Goal: Transaction & Acquisition: Purchase product/service

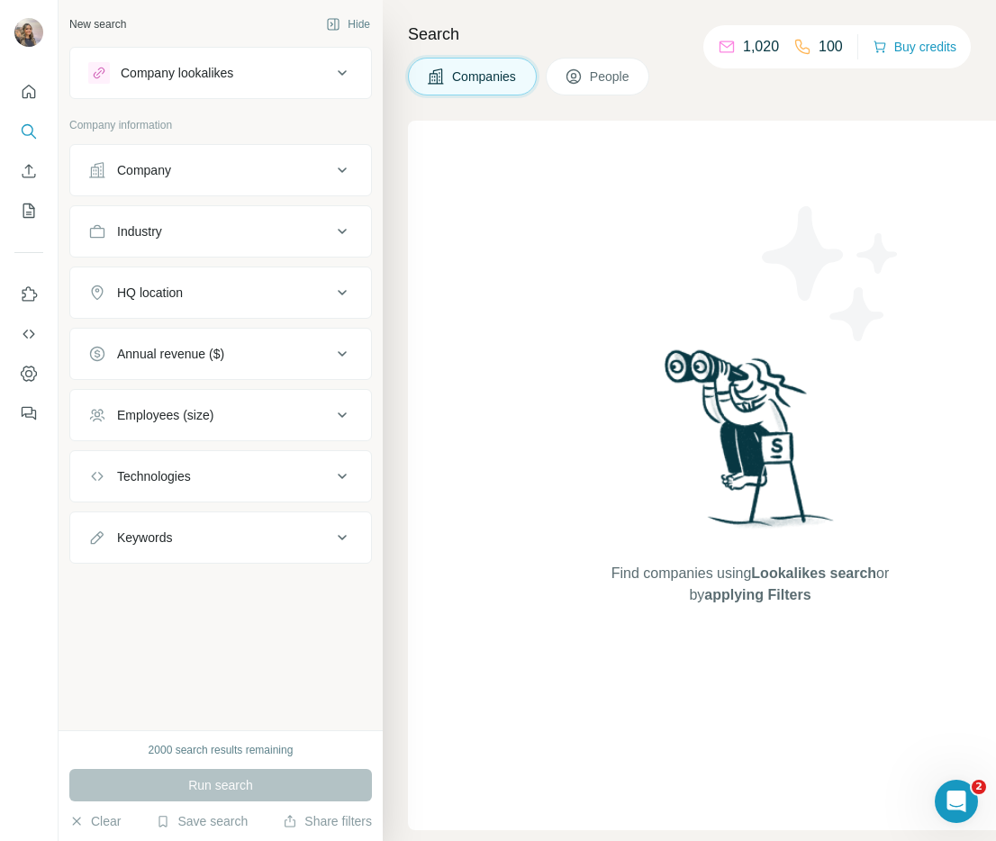
click at [34, 378] on icon "Dashboard" at bounding box center [29, 374] width 18 height 18
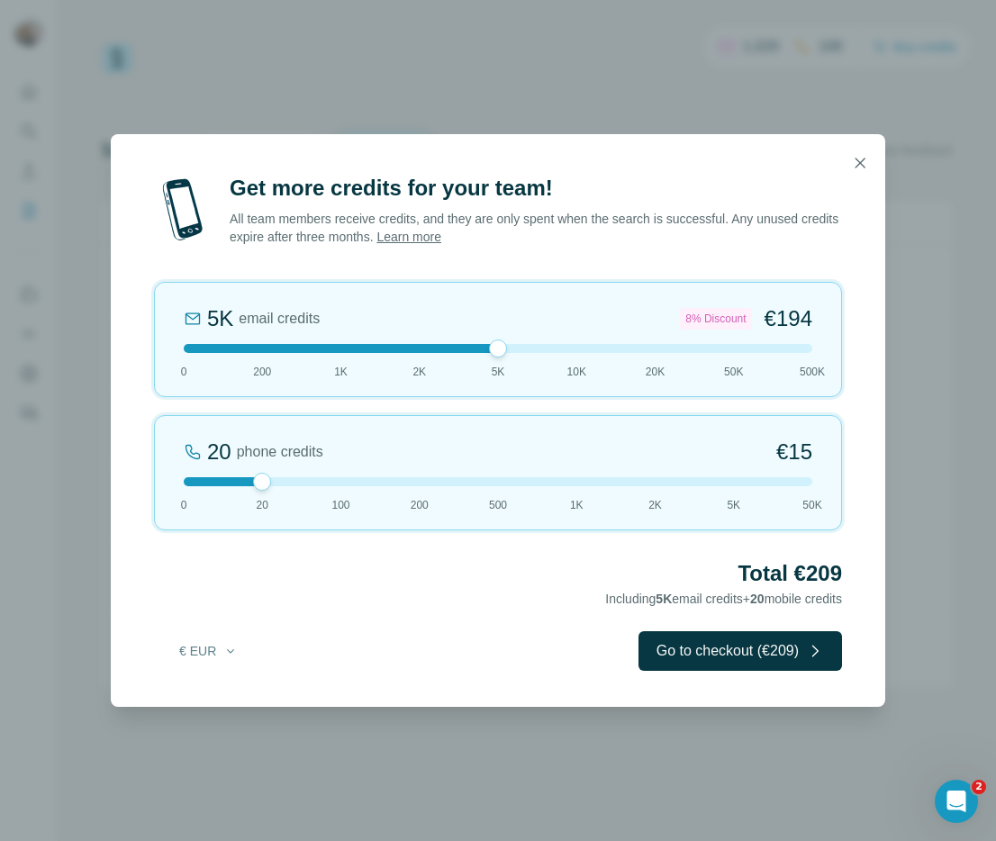
drag, startPoint x: 267, startPoint y: 344, endPoint x: 513, endPoint y: 348, distance: 245.8
click at [513, 348] on div at bounding box center [498, 348] width 628 height 9
drag, startPoint x: 256, startPoint y: 484, endPoint x: 155, endPoint y: 484, distance: 100.8
click at [155, 484] on div "0 phone credits €0 0 20 100 200 500 1K 2K 5K 50K" at bounding box center [498, 472] width 688 height 115
